Goal: Task Accomplishment & Management: Manage account settings

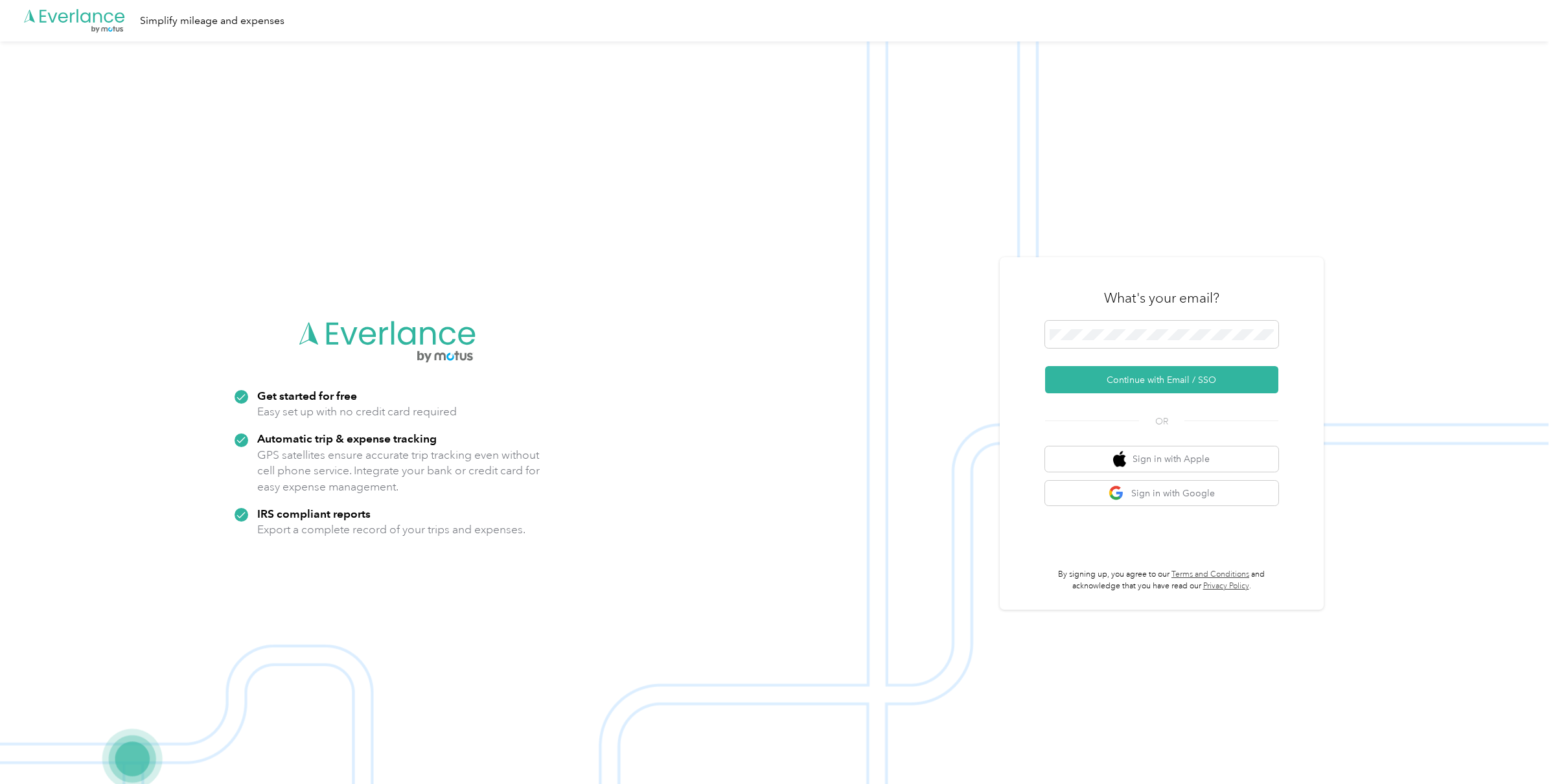
click at [1236, 126] on img at bounding box center [774, 433] width 1548 height 784
click at [1107, 379] on button "Continue with Email / SSO" at bounding box center [1162, 379] width 233 height 27
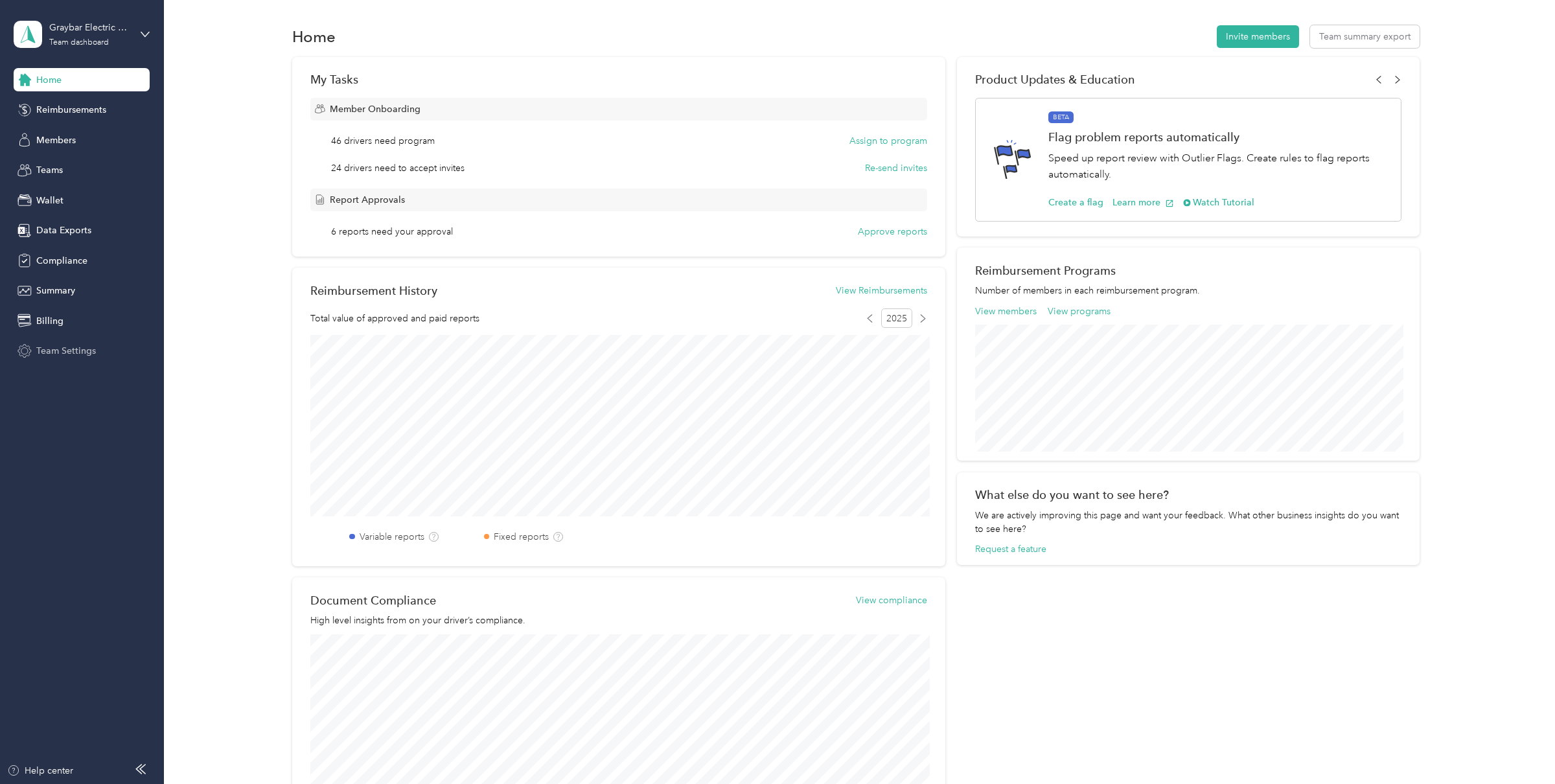
click at [70, 351] on span "Team Settings" at bounding box center [66, 351] width 59 height 14
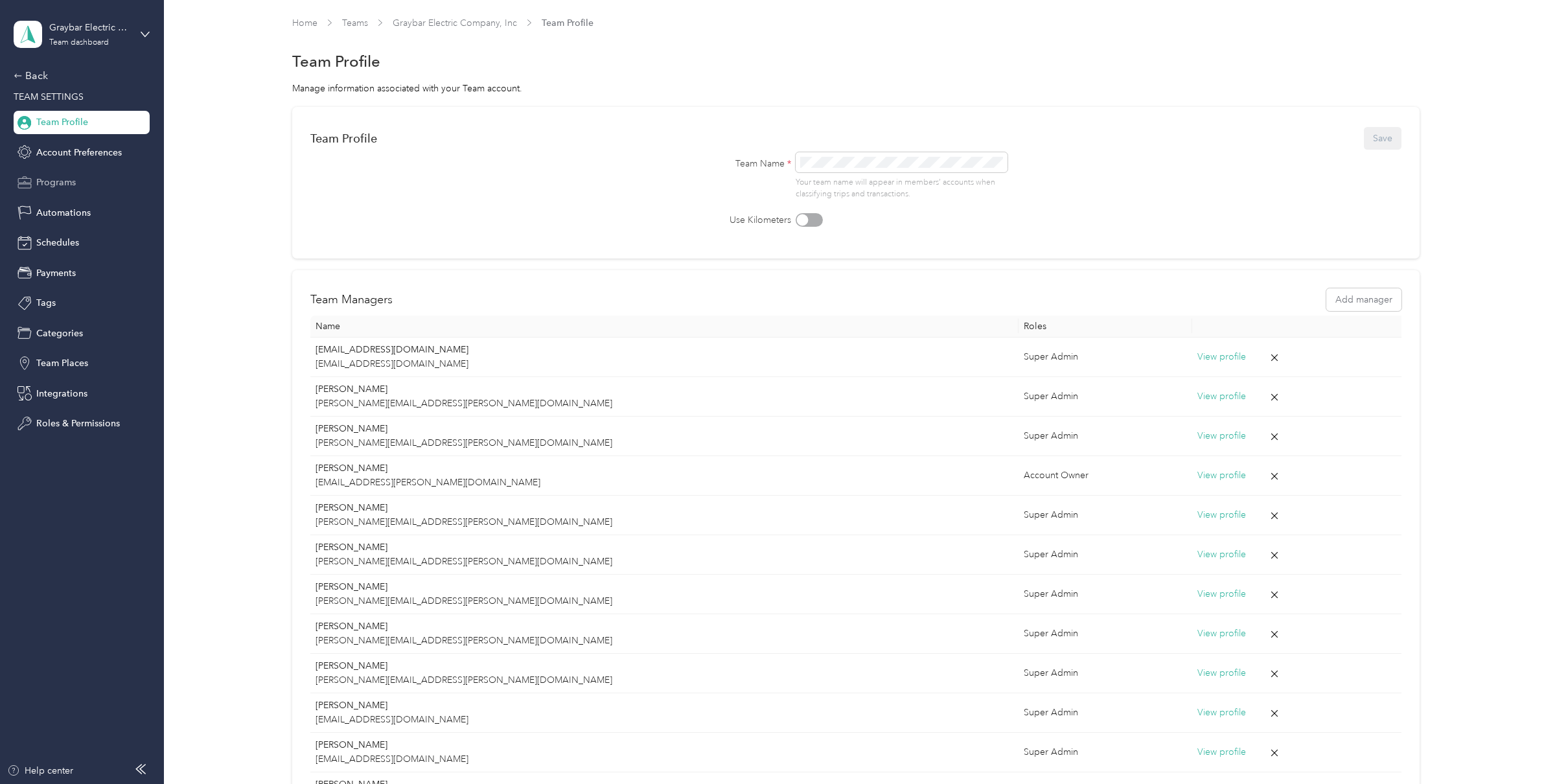
click at [65, 189] on div "Programs" at bounding box center [82, 183] width 136 height 23
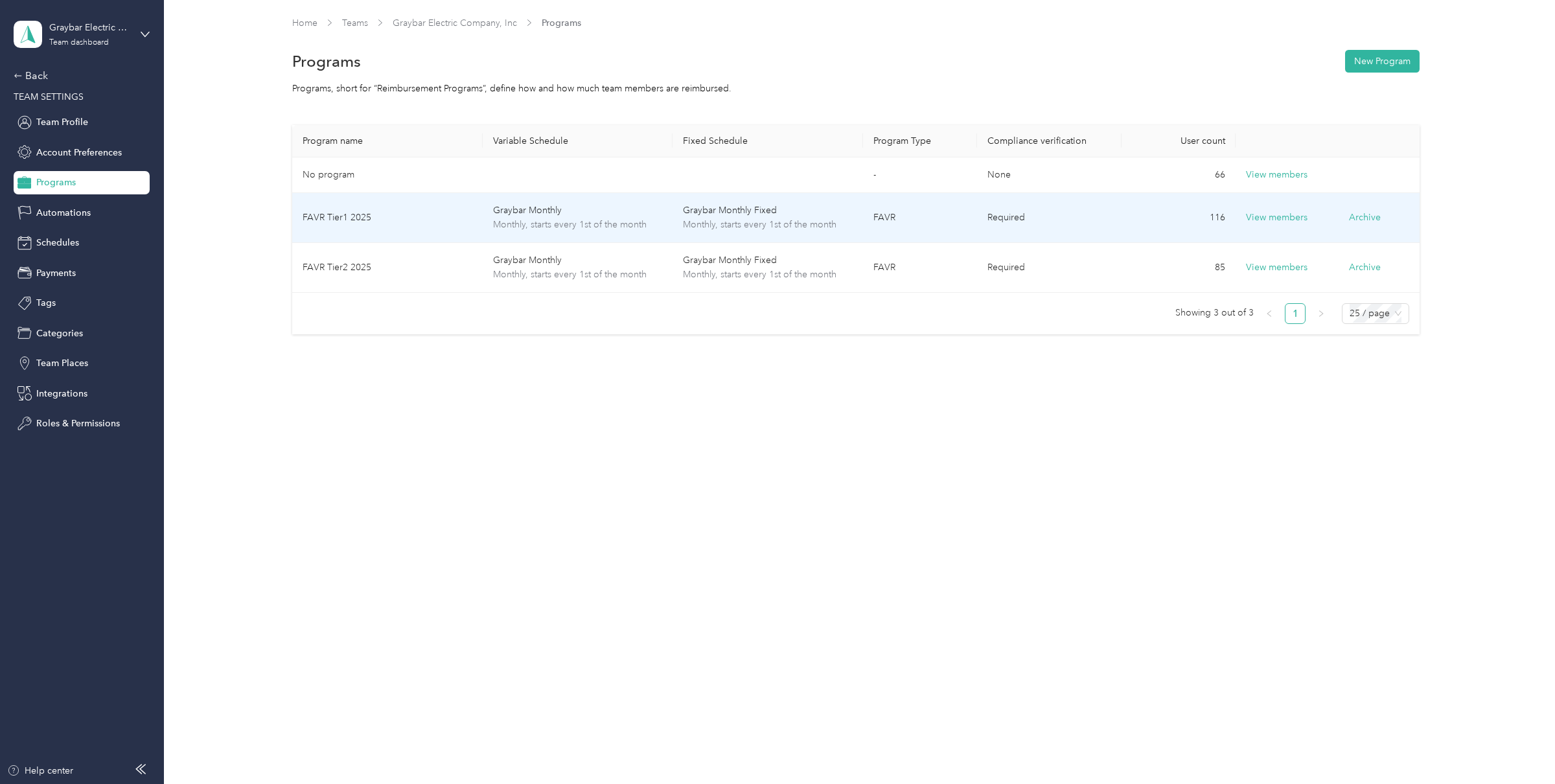
click at [518, 224] on span "Monthly, starts every 1st of the month" at bounding box center [578, 224] width 169 height 14
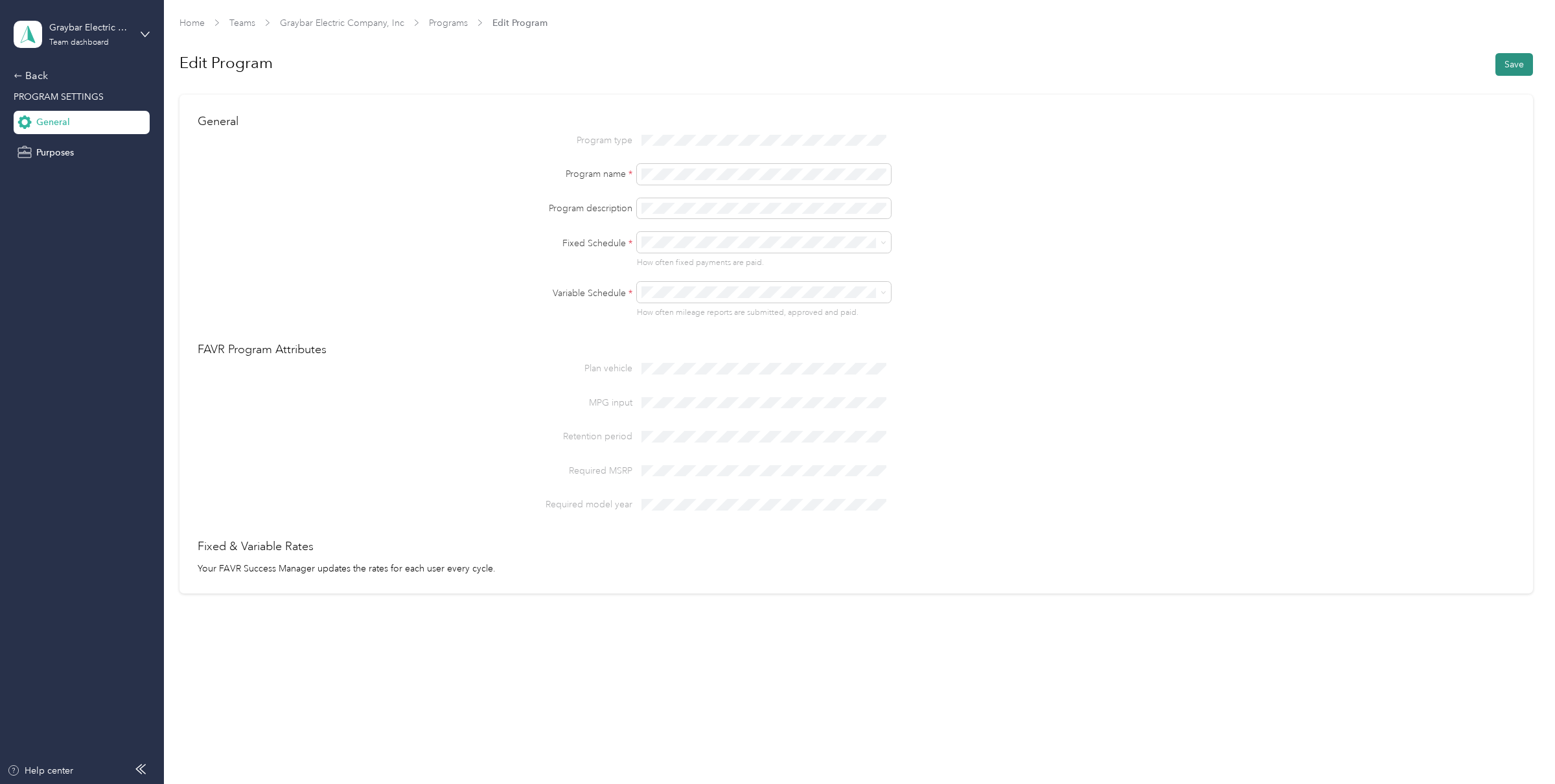
click at [1528, 69] on button "Save" at bounding box center [1513, 64] width 37 height 23
click at [441, 23] on link "Programs" at bounding box center [448, 23] width 39 height 11
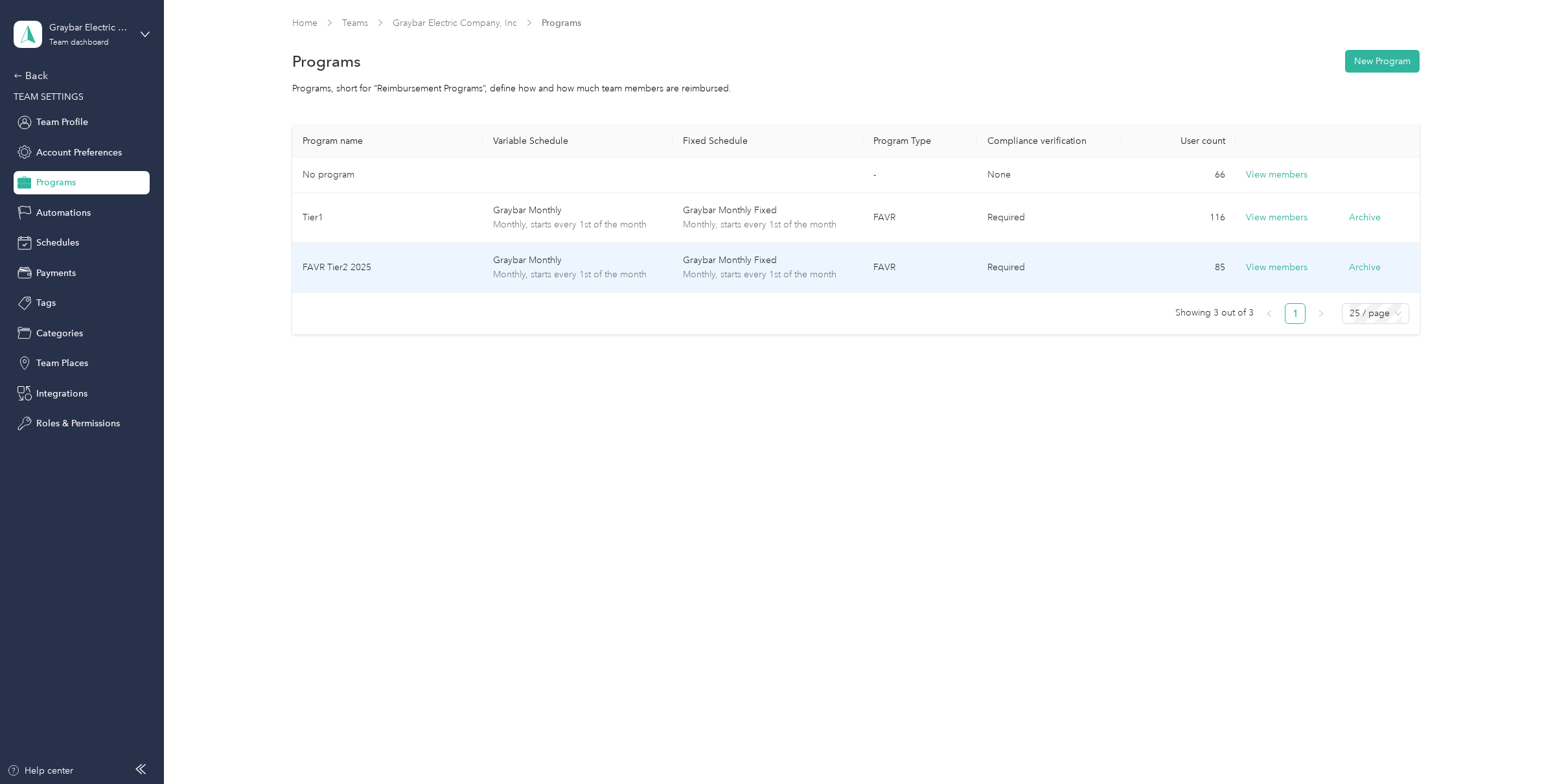
click at [463, 258] on td "FAVR Tier2 2025" at bounding box center [387, 267] width 190 height 50
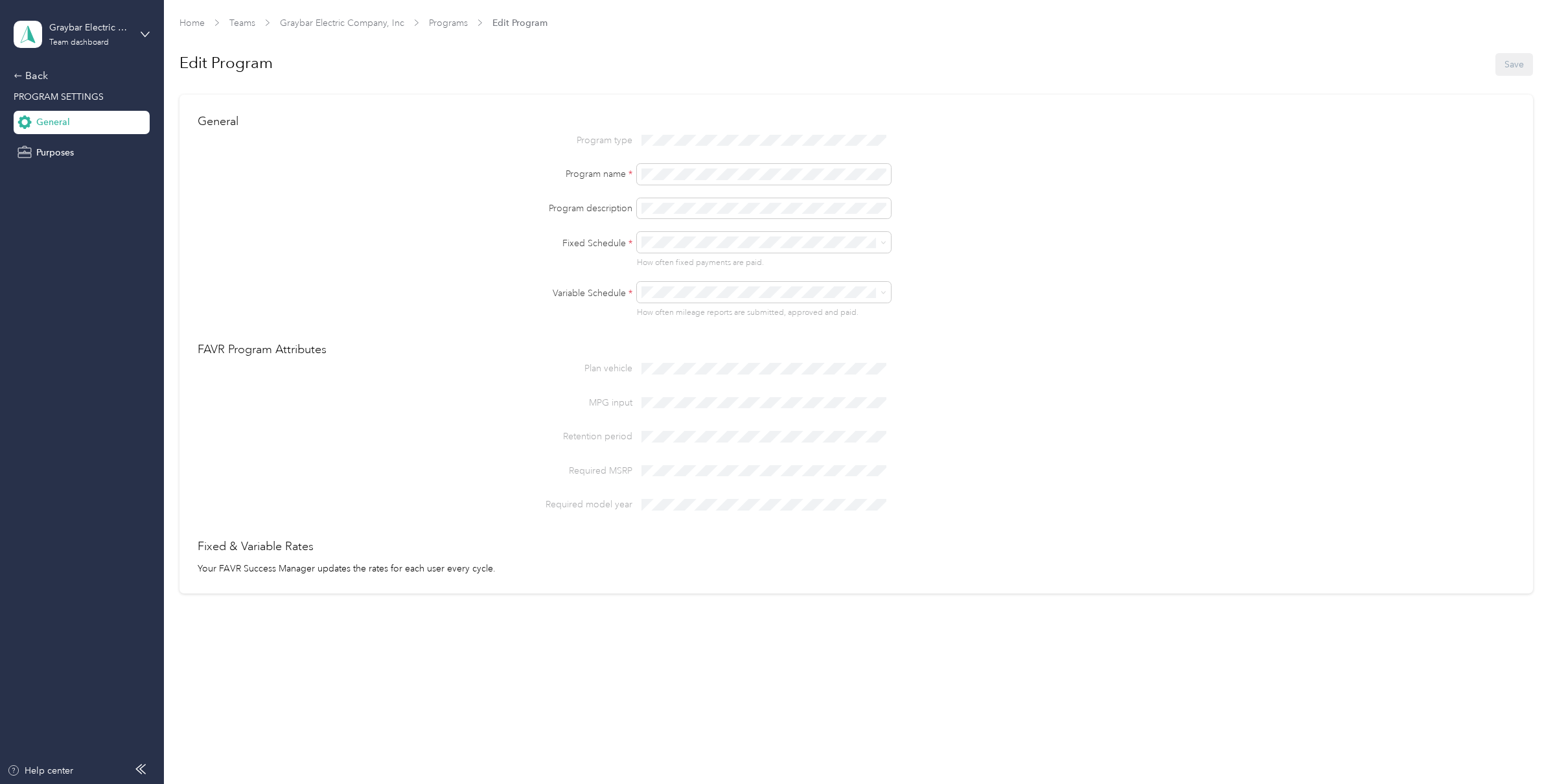
click at [1109, 161] on div "Program type Program name * Program description Fixed Schedule * How often fixe…" at bounding box center [855, 224] width 1317 height 189
click at [442, 28] on link "Programs" at bounding box center [448, 23] width 39 height 11
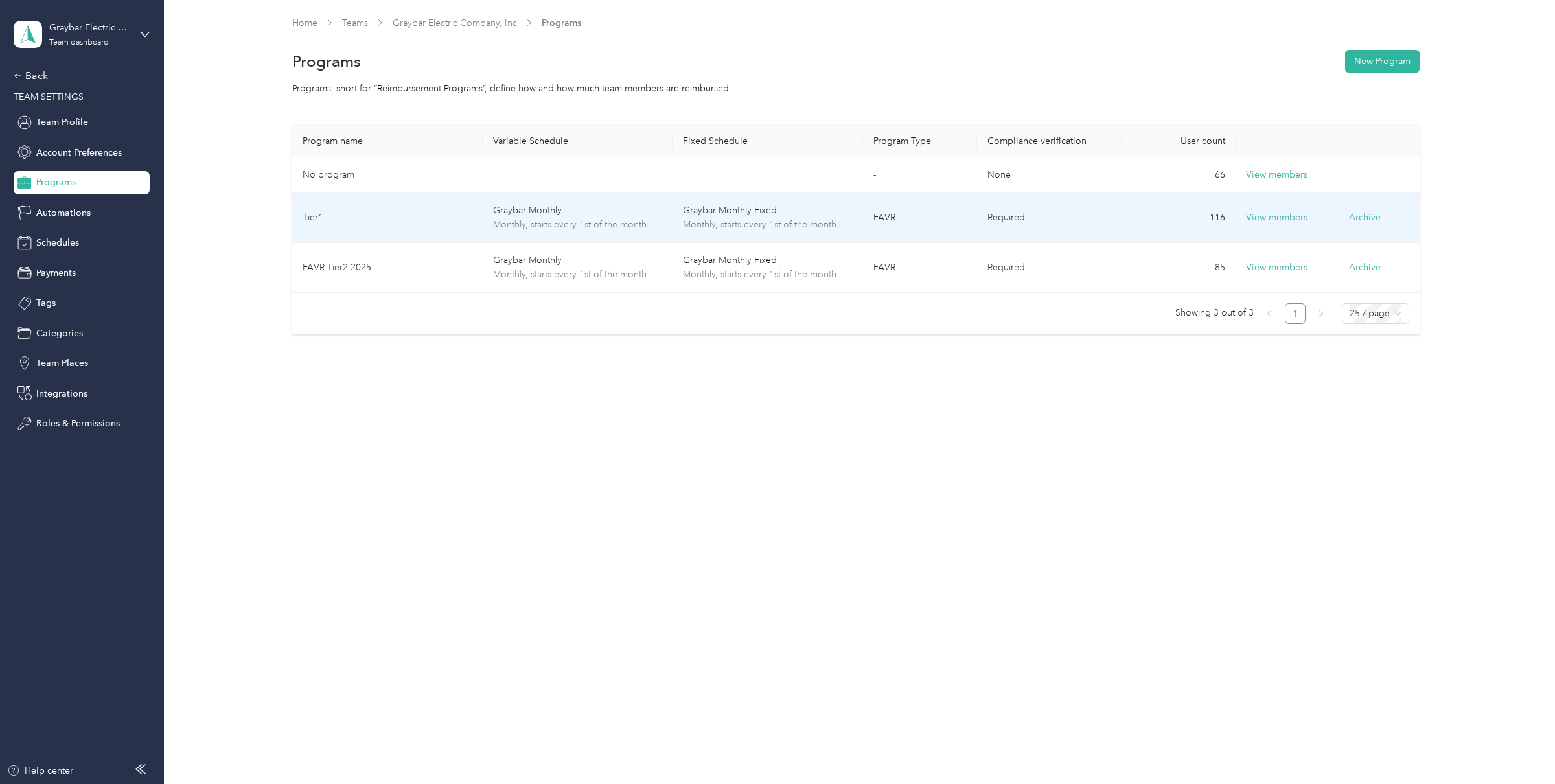
click at [453, 219] on td "Tier1" at bounding box center [387, 218] width 190 height 50
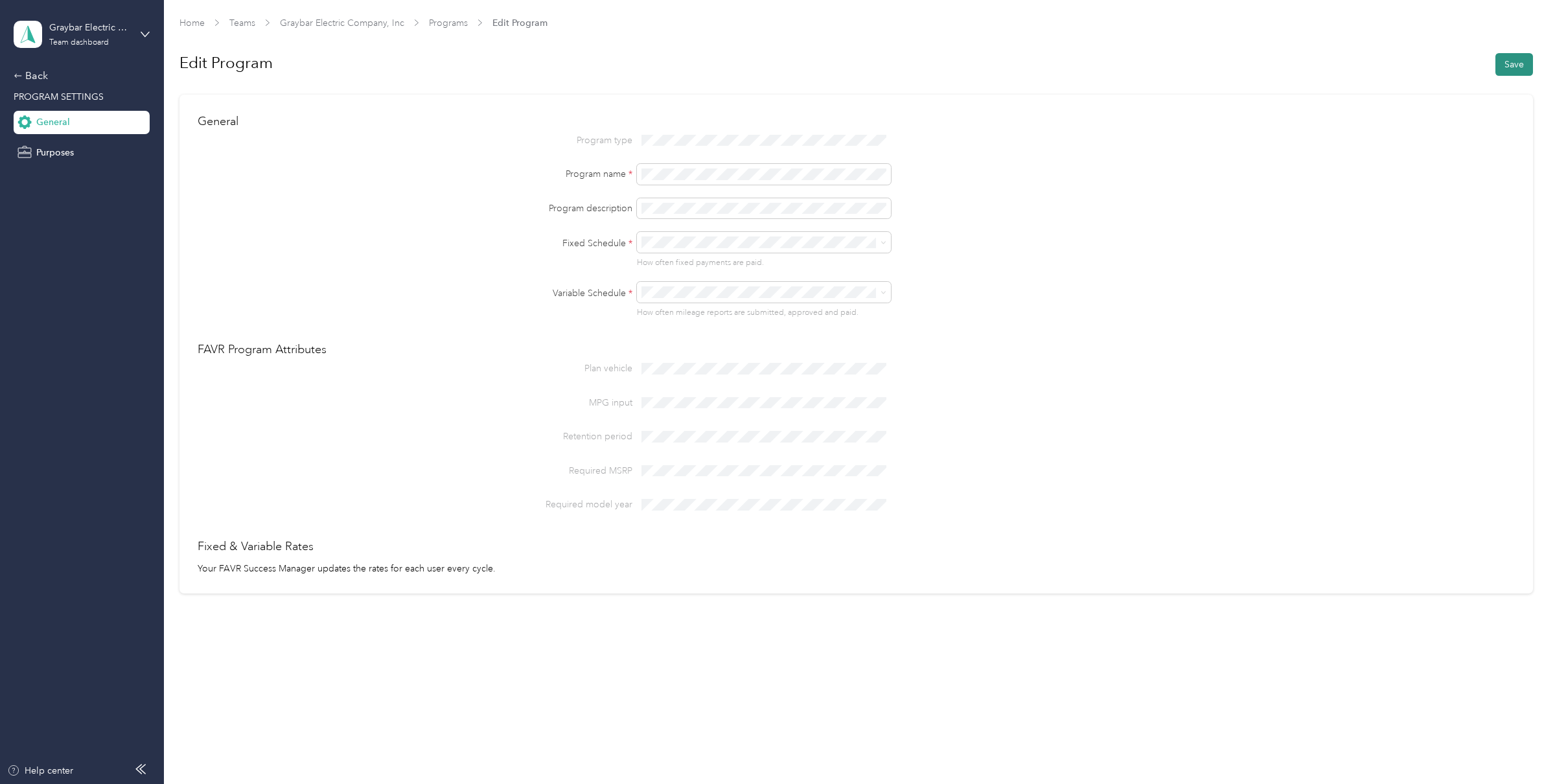
click at [1505, 59] on button "Save" at bounding box center [1513, 64] width 37 height 23
click at [67, 88] on div "Back PROGRAM SETTINGS General Purposes" at bounding box center [82, 116] width 136 height 96
click at [49, 80] on div "Back" at bounding box center [78, 76] width 130 height 16
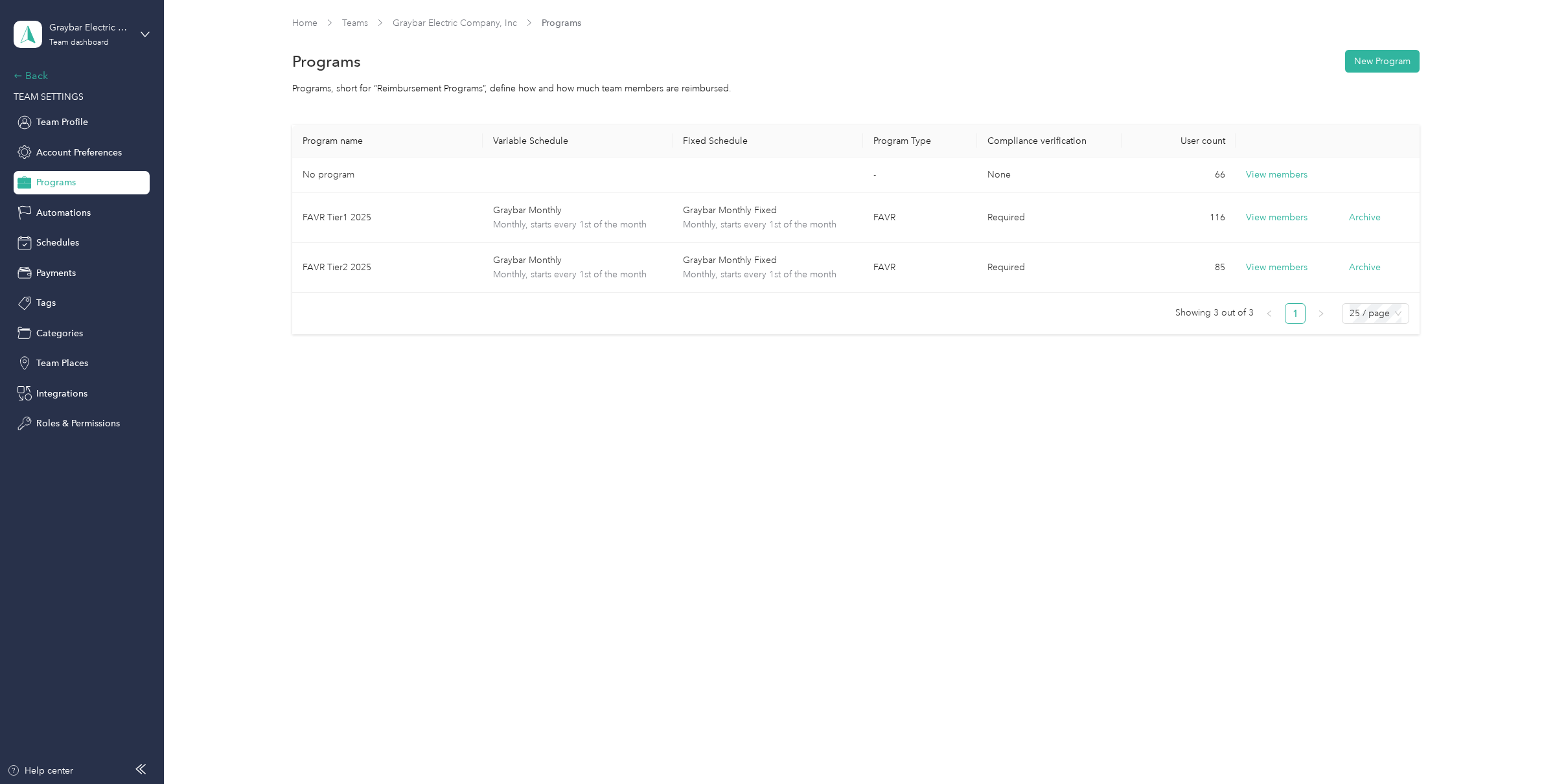
click at [37, 79] on div "Back" at bounding box center [78, 76] width 130 height 16
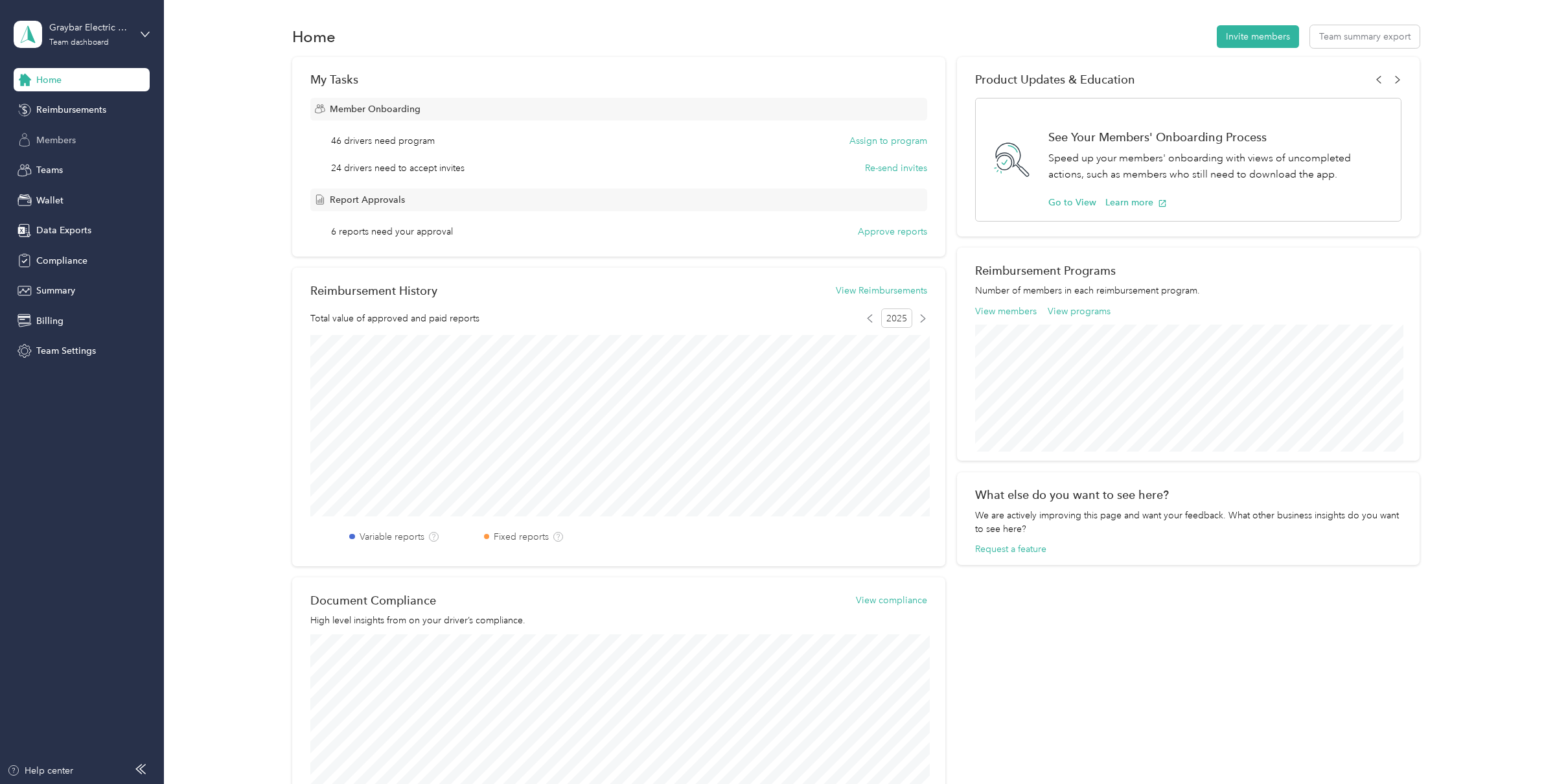
click at [59, 131] on div "Members" at bounding box center [82, 139] width 136 height 23
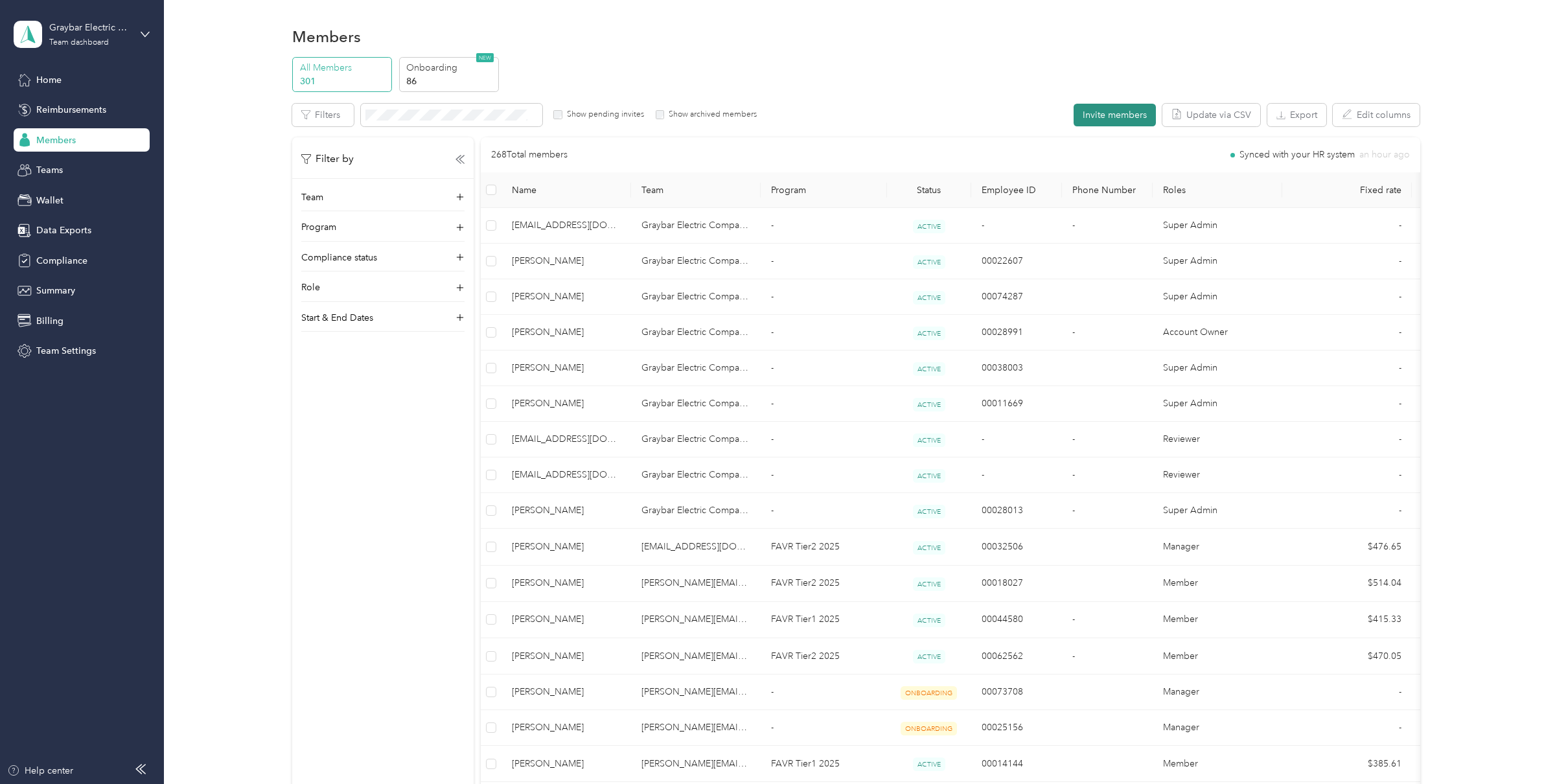
click at [1135, 110] on button "Invite members" at bounding box center [1115, 115] width 83 height 23
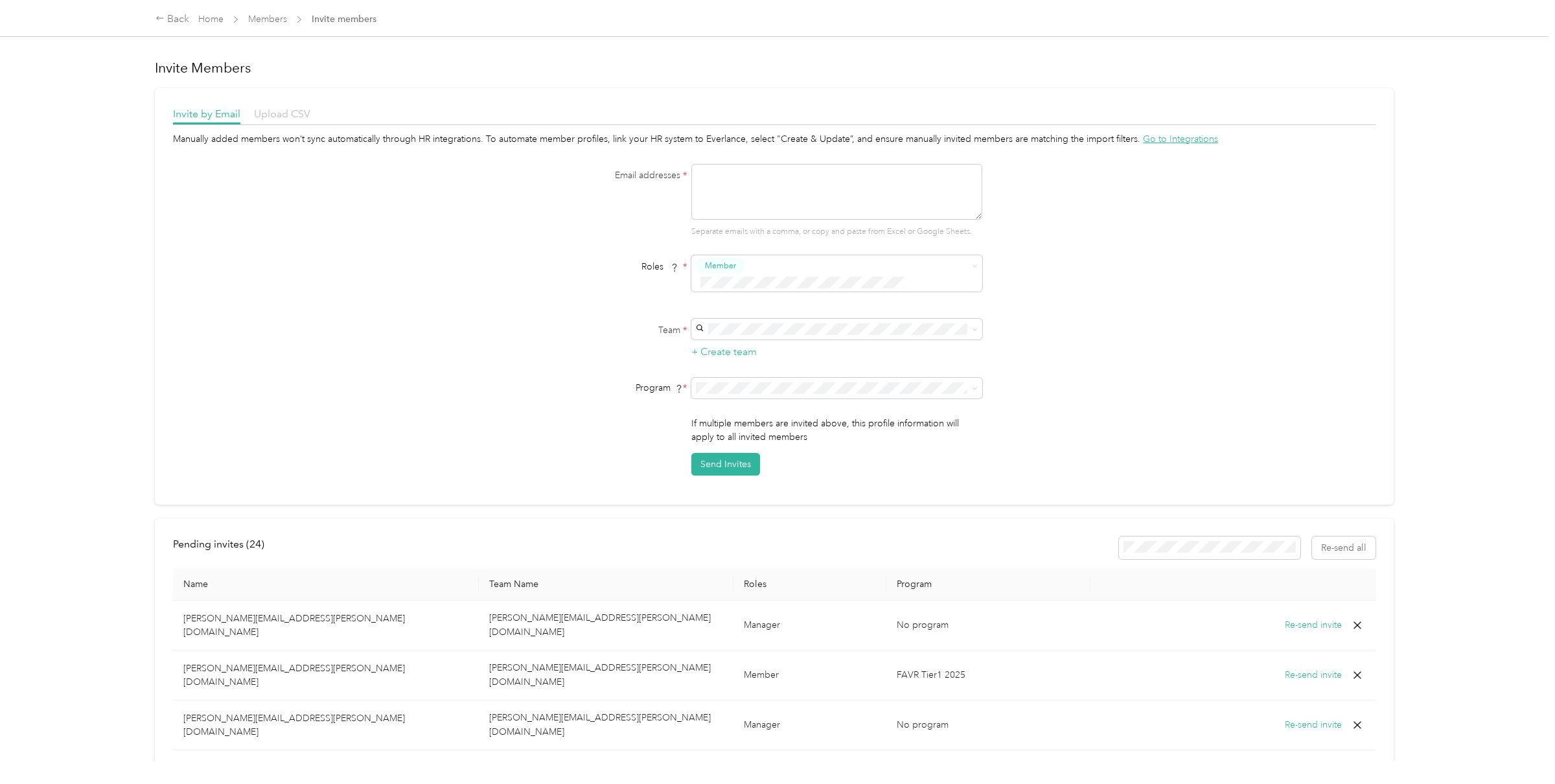
click at [277, 115] on span "Upload CSV" at bounding box center [282, 114] width 57 height 12
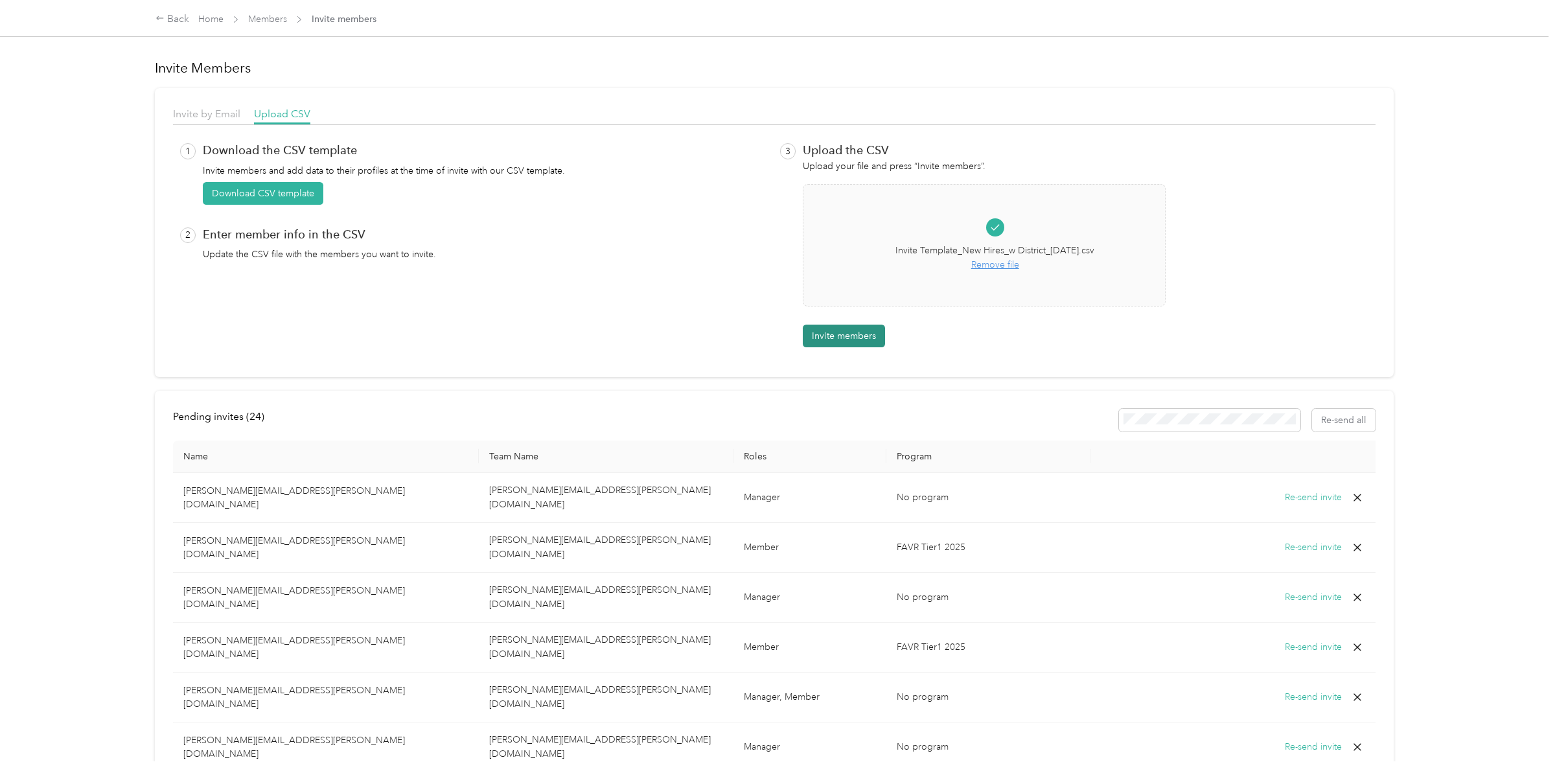
click at [866, 335] on button "Invite members" at bounding box center [843, 336] width 83 height 23
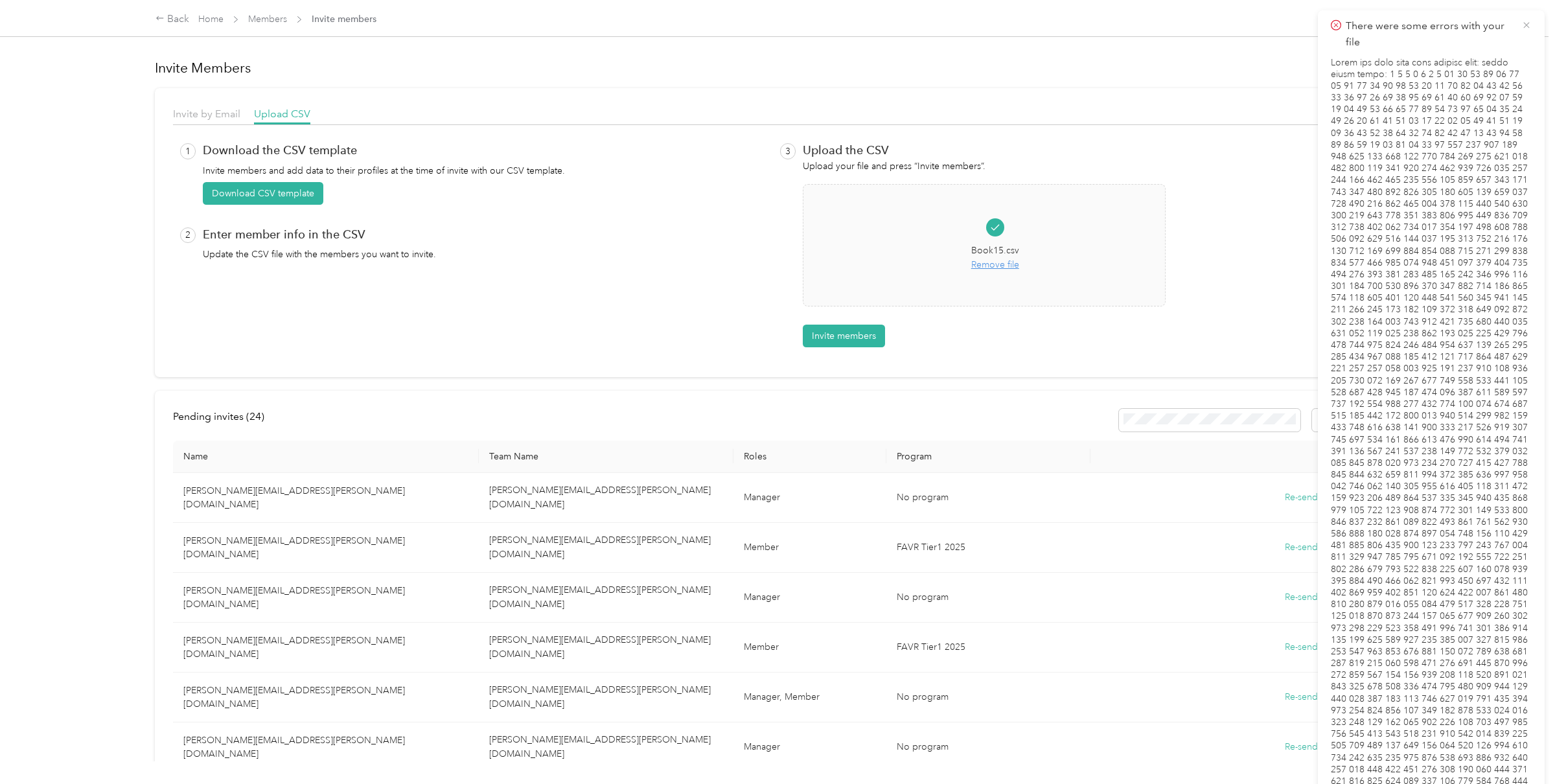
click at [1522, 25] on icon at bounding box center [1526, 24] width 10 height 11
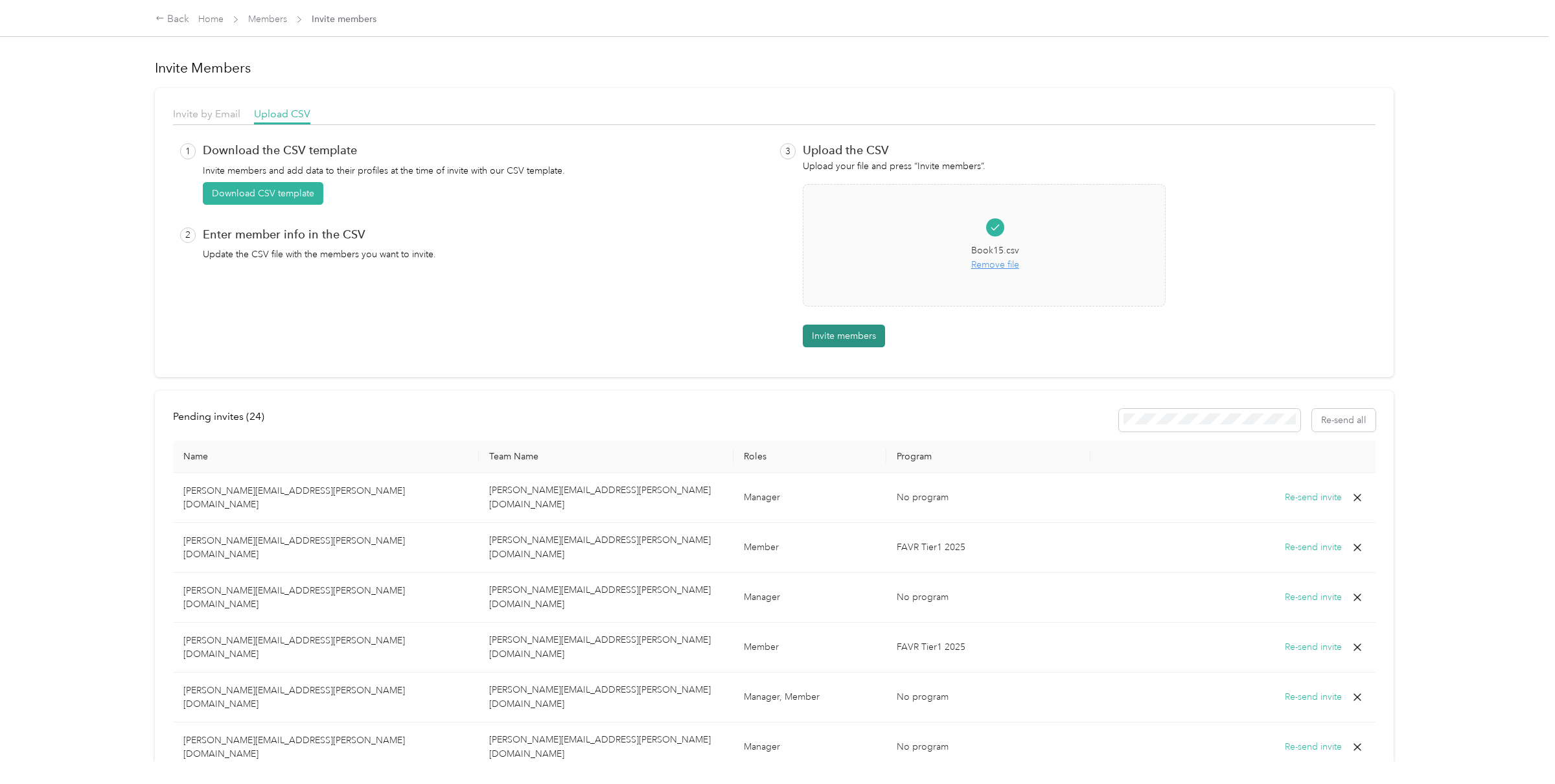
click at [878, 332] on button "Invite members" at bounding box center [843, 336] width 83 height 23
click at [856, 336] on button "Invite members" at bounding box center [843, 336] width 83 height 23
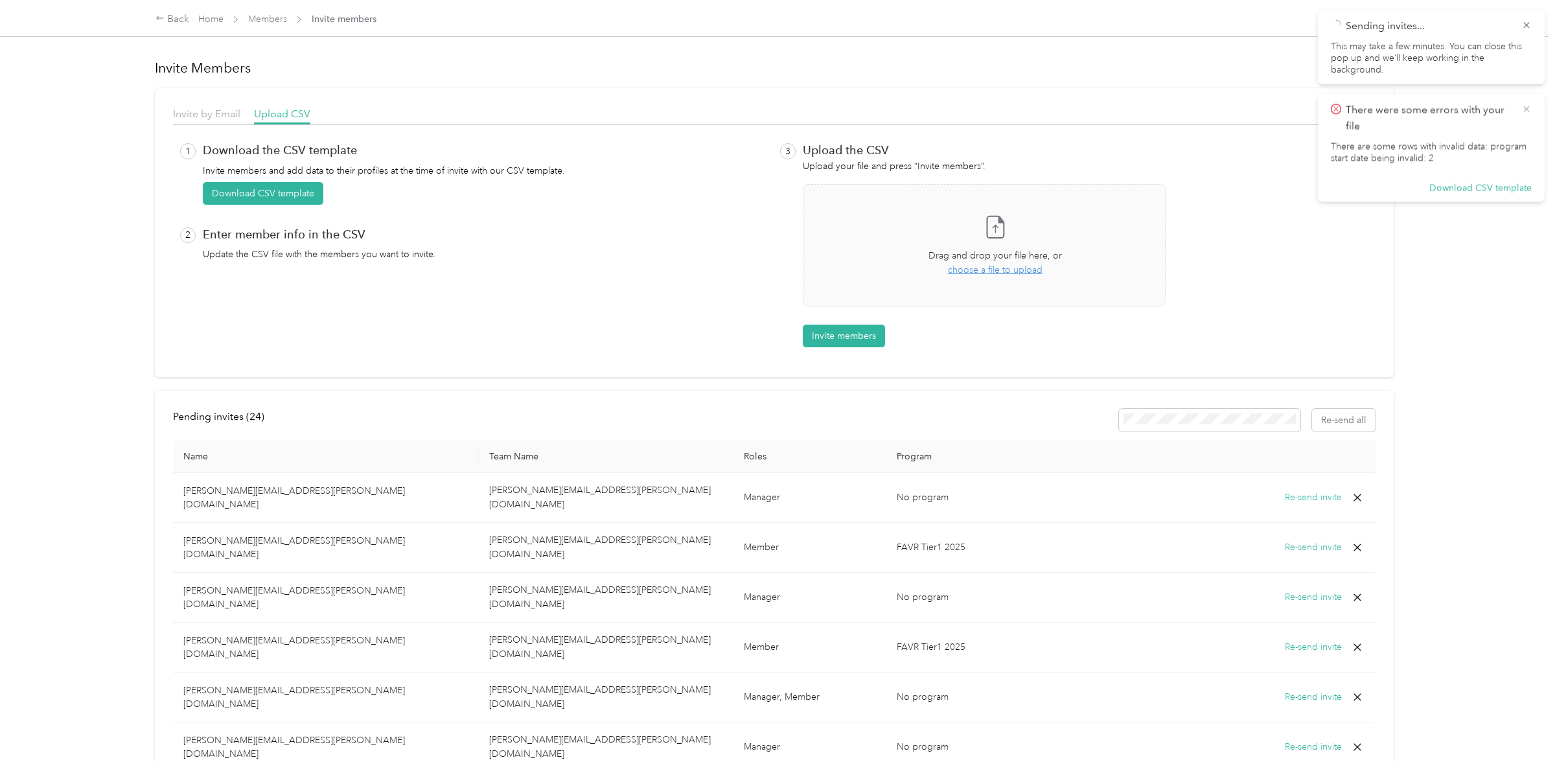
click at [1525, 108] on icon at bounding box center [1525, 109] width 6 height 6
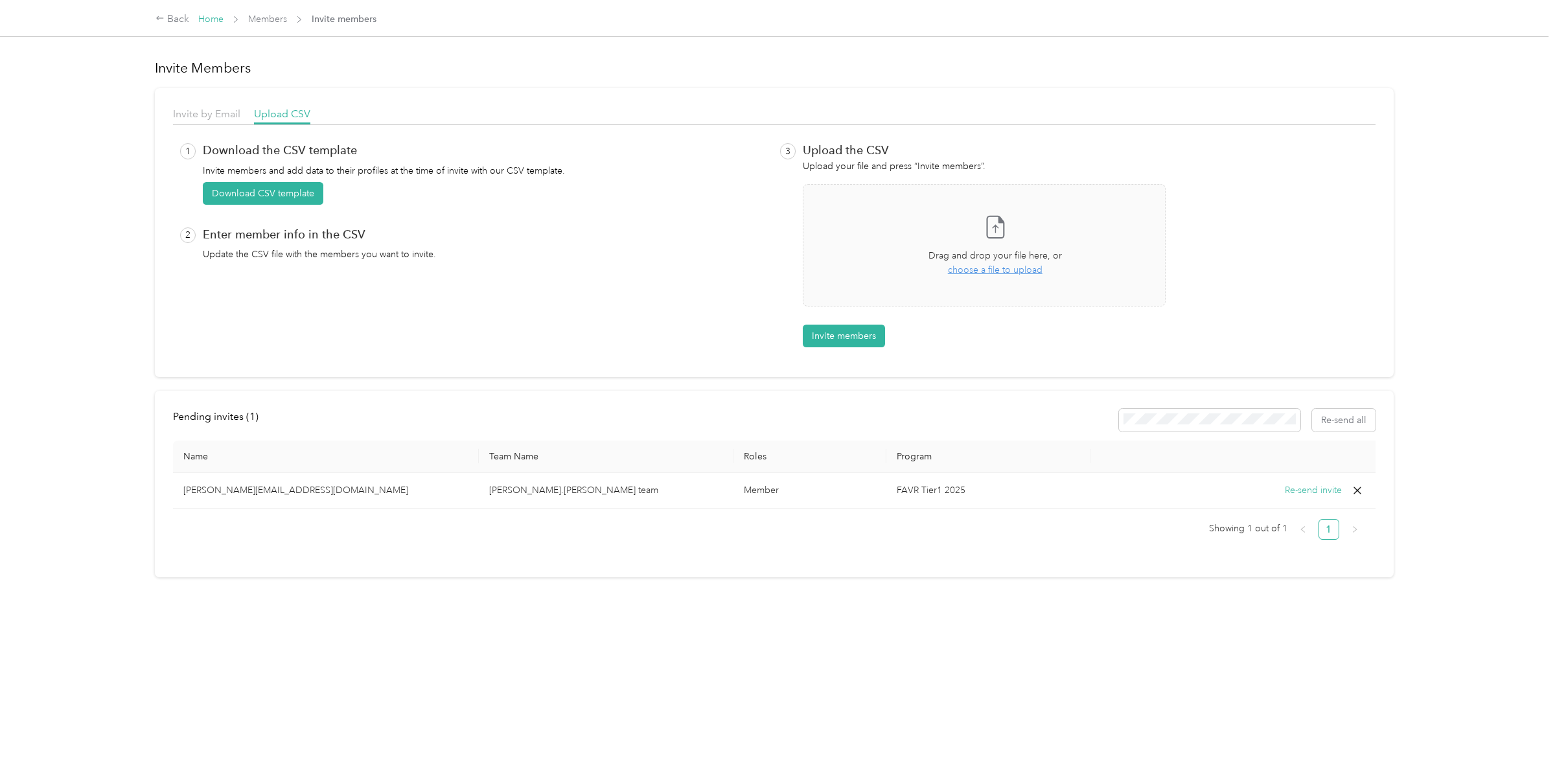
click at [209, 19] on link "Home" at bounding box center [211, 19] width 25 height 11
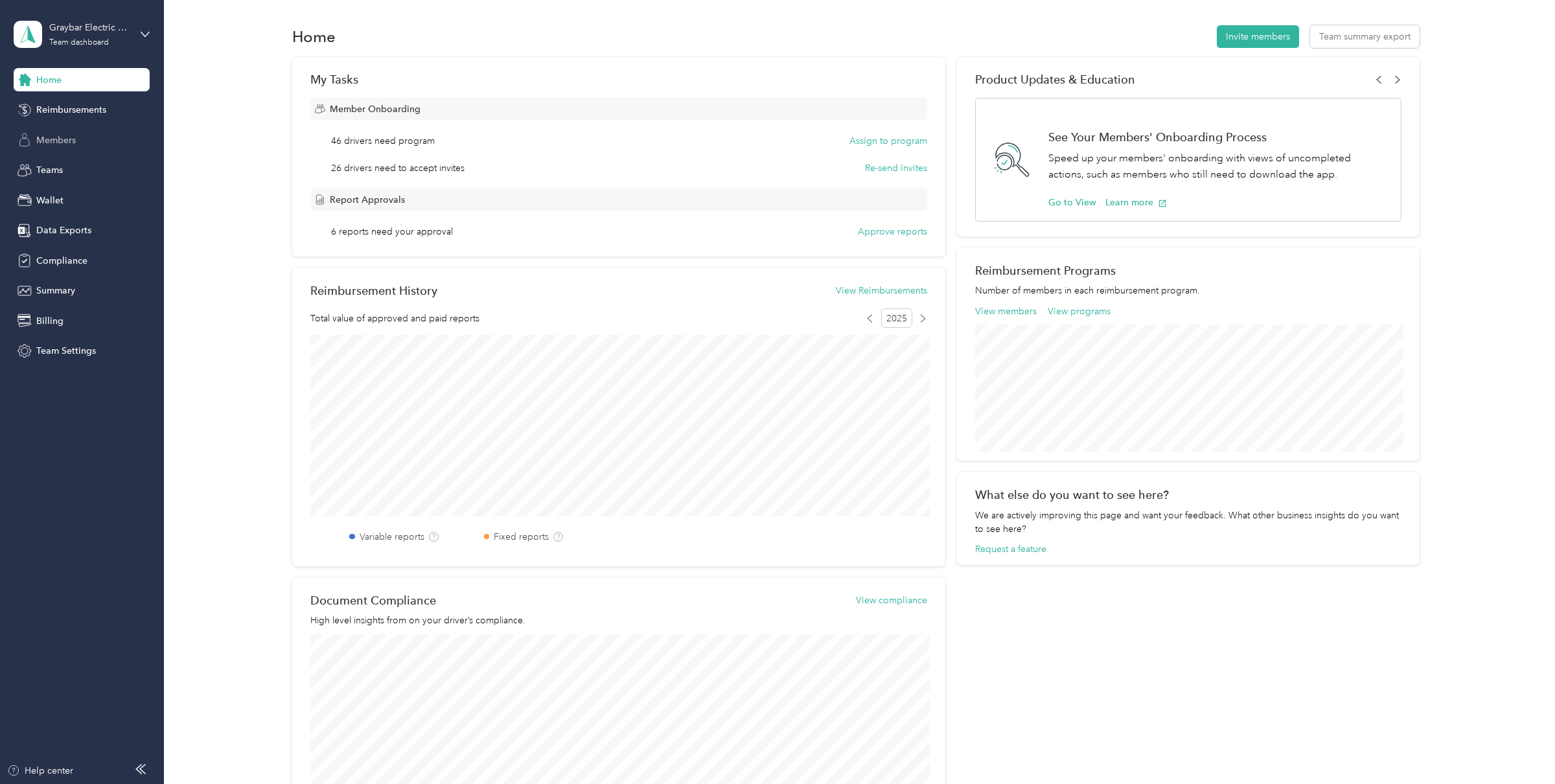
click at [97, 136] on div "Members" at bounding box center [82, 139] width 136 height 23
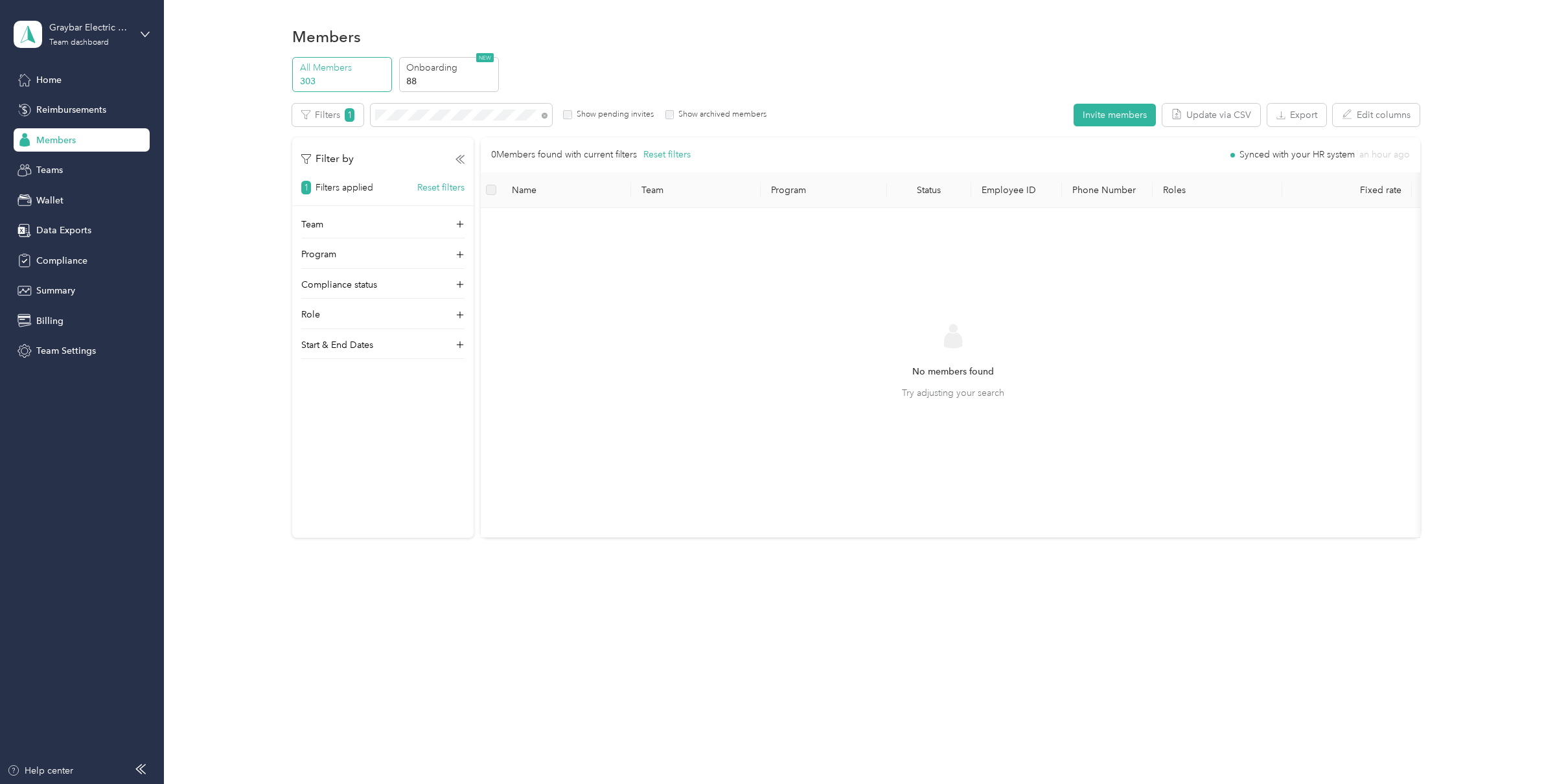
click at [682, 122] on div "Filters 1 Show pending invites Show archived members" at bounding box center [529, 115] width 474 height 23
click at [614, 117] on label "Show pending invites" at bounding box center [613, 114] width 82 height 11
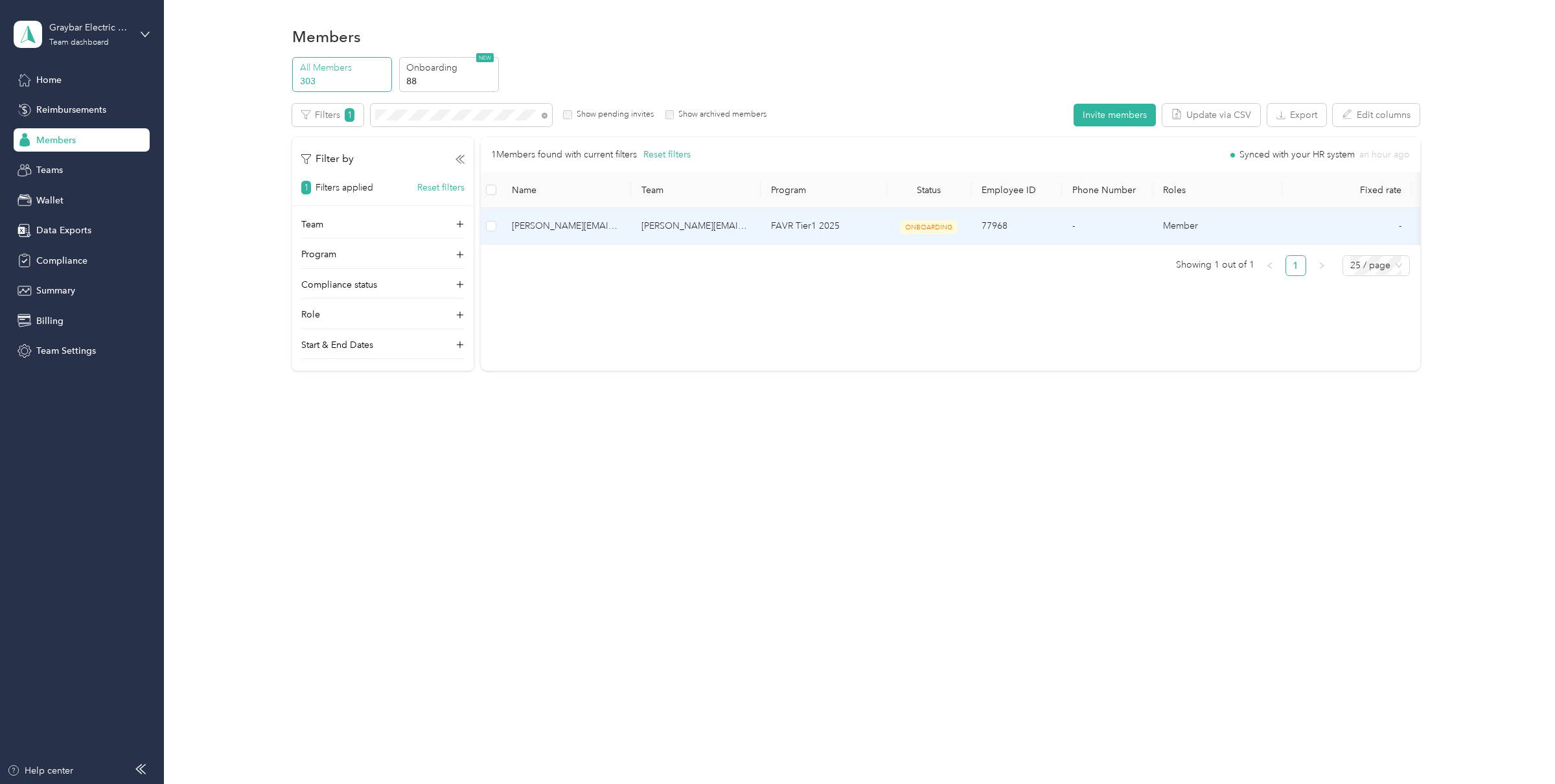
click at [694, 226] on td "[PERSON_NAME][EMAIL_ADDRESS][PERSON_NAME][DOMAIN_NAME]" at bounding box center [695, 226] width 130 height 37
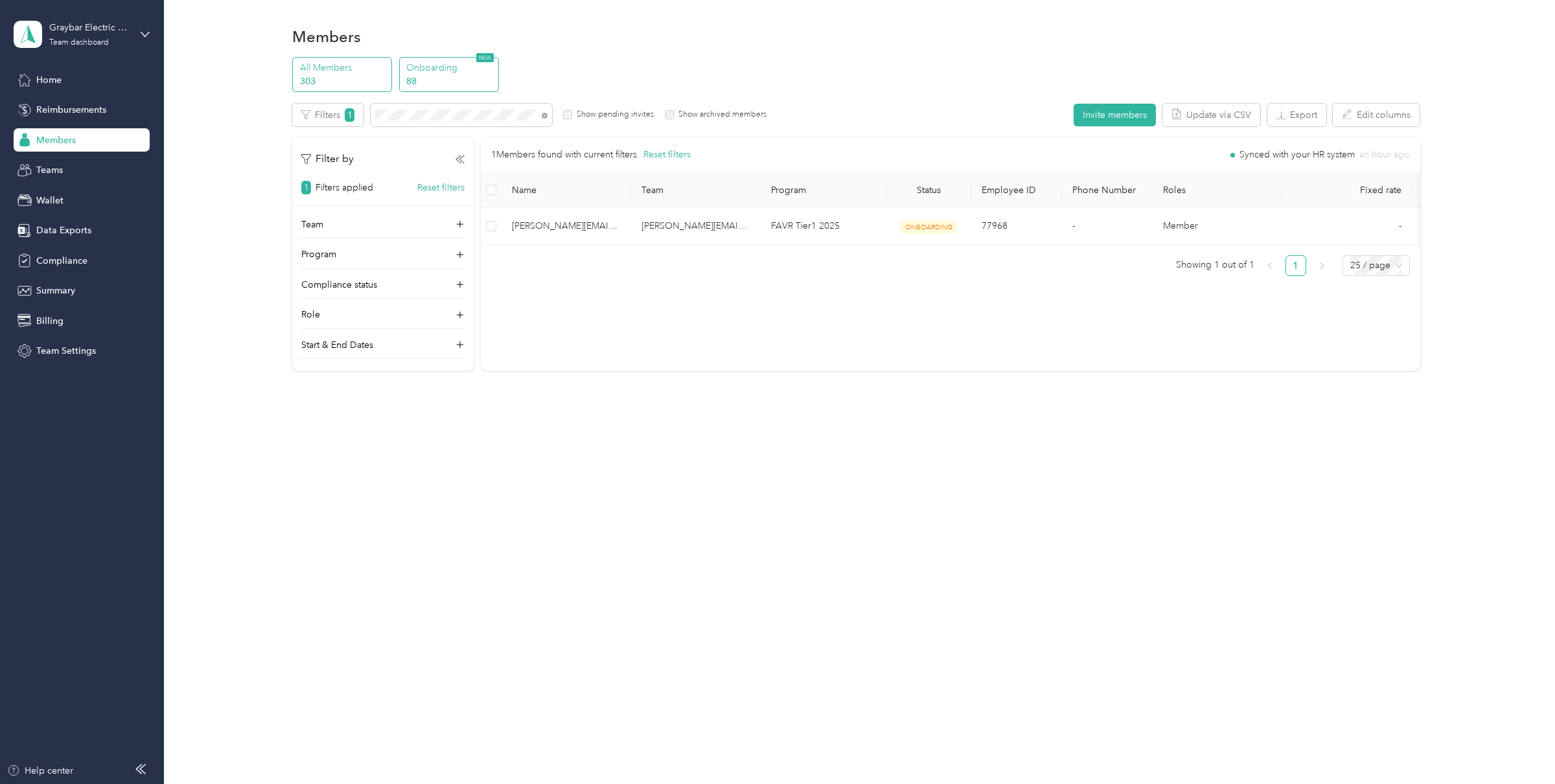
click at [437, 83] on p "88" at bounding box center [450, 82] width 88 height 14
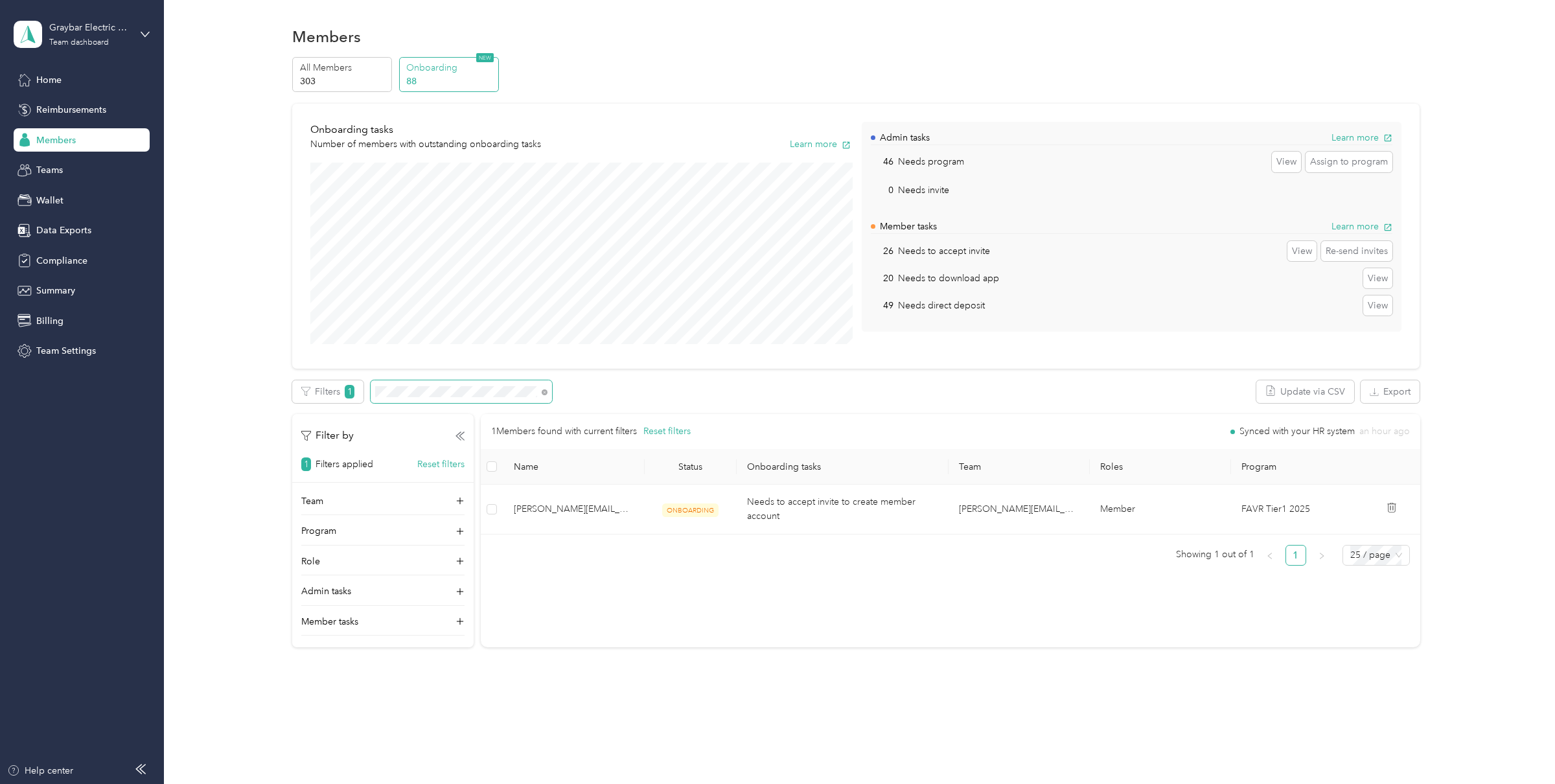
click at [547, 394] on span at bounding box center [461, 392] width 181 height 23
click at [542, 392] on icon at bounding box center [544, 392] width 6 height 6
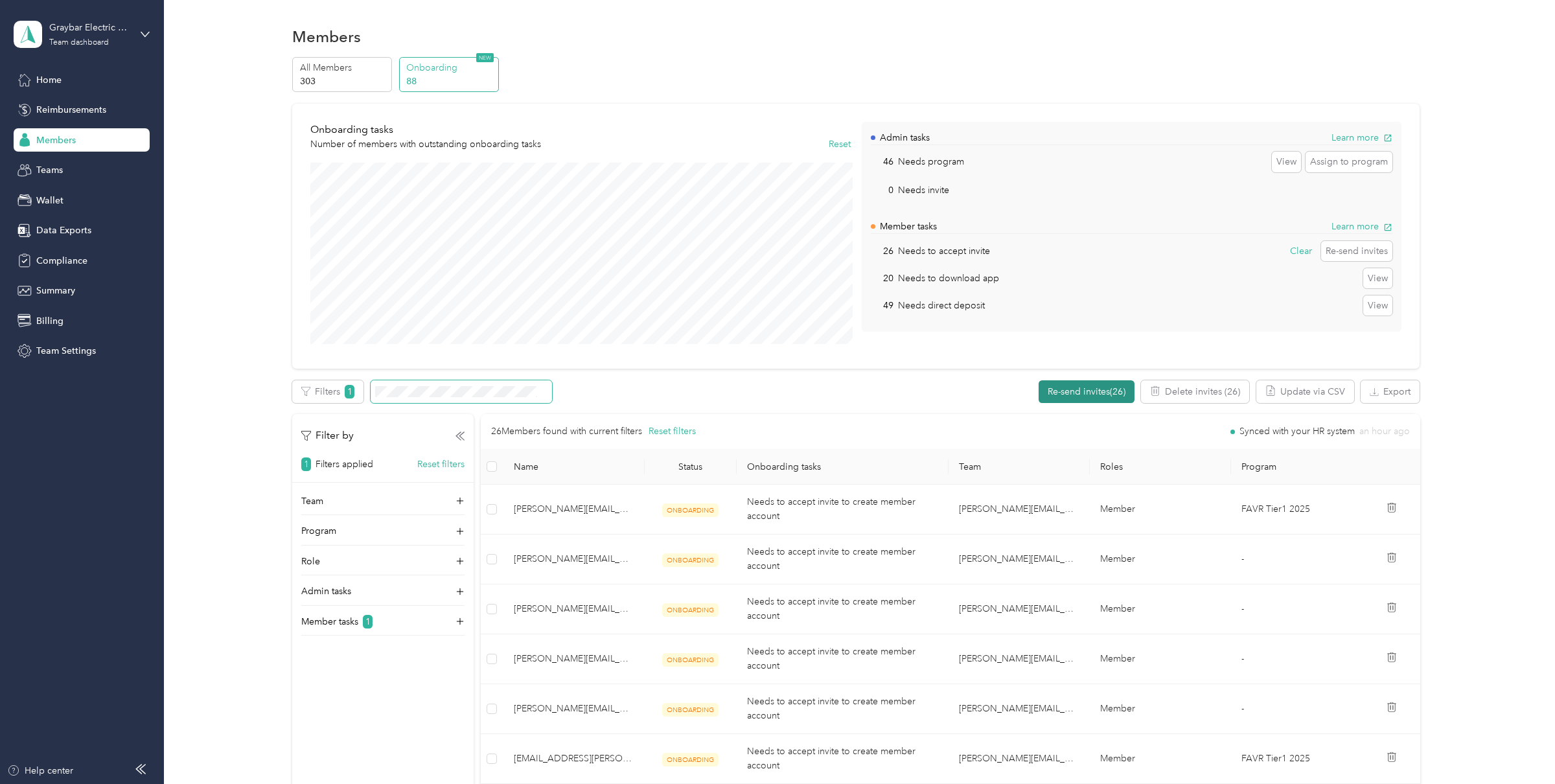
click at [1070, 387] on button "Re-send invites (26)" at bounding box center [1086, 392] width 96 height 23
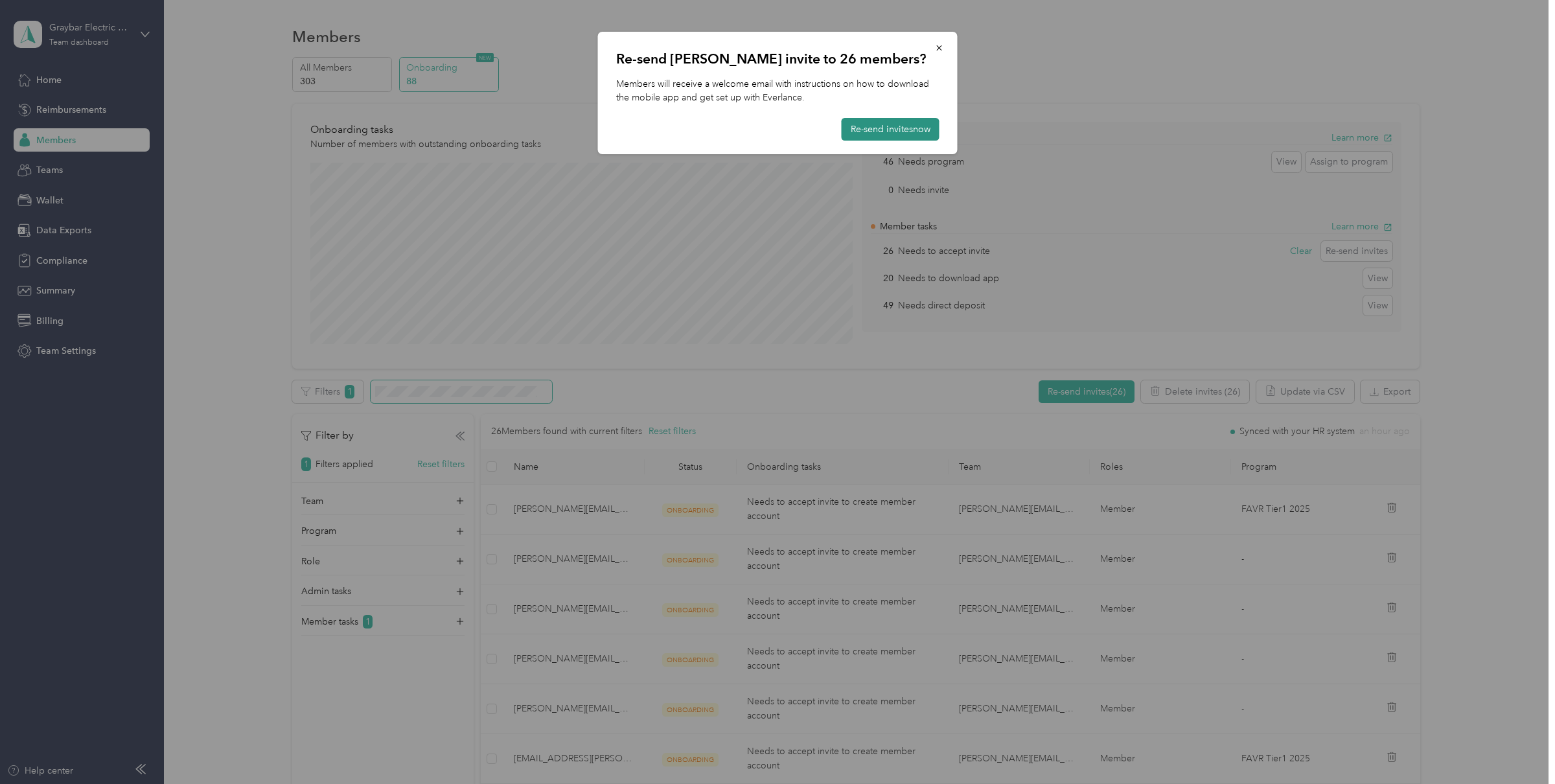
click at [863, 130] on button "Re-send invites now" at bounding box center [890, 129] width 97 height 23
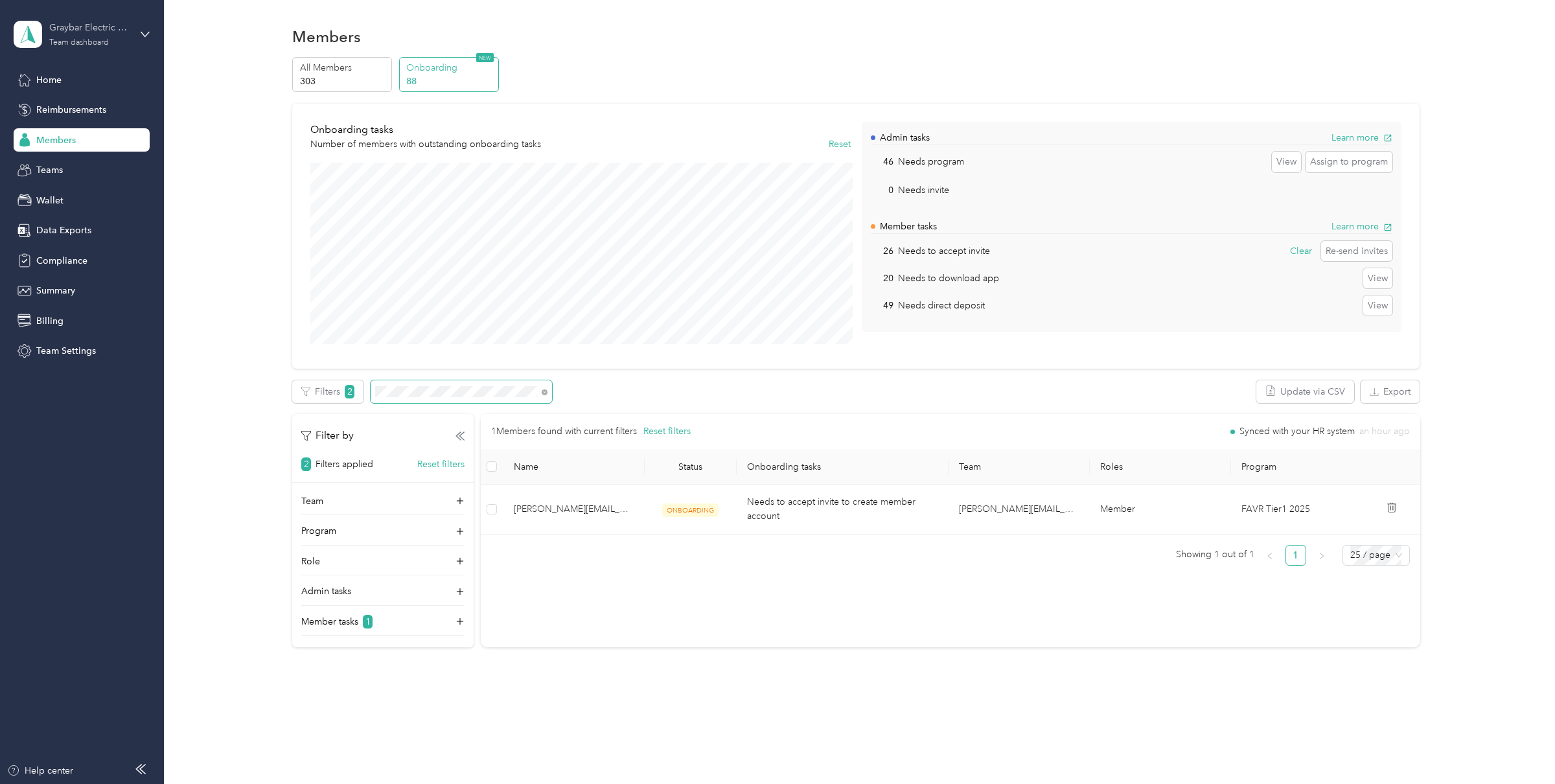
click at [79, 30] on div "Graybar Electric Company, Inc" at bounding box center [90, 28] width 81 height 14
click at [64, 159] on div "Log out" at bounding box center [50, 160] width 50 height 14
